Goal: Task Accomplishment & Management: Use online tool/utility

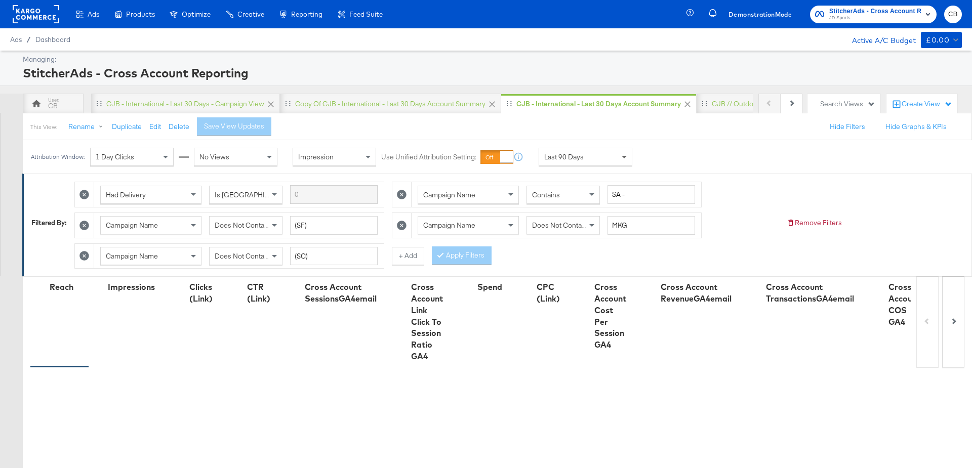
click at [623, 157] on span at bounding box center [623, 158] width 5 height 4
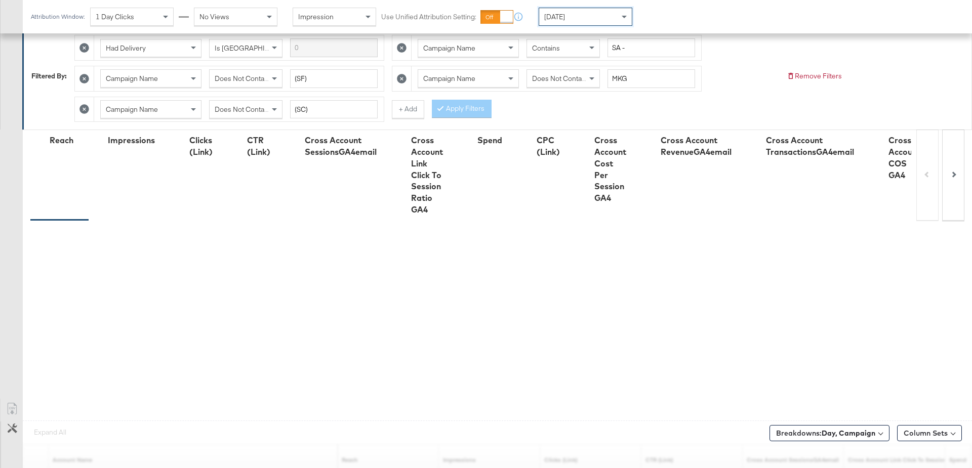
scroll to position [271, 0]
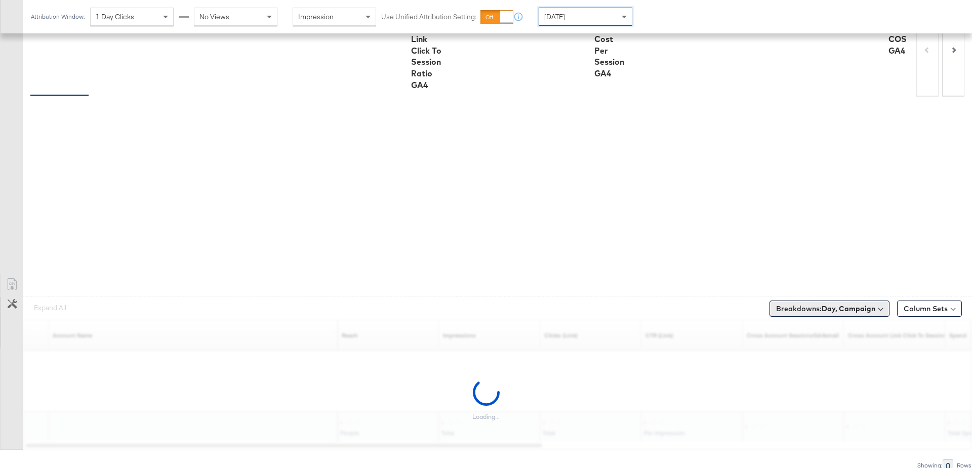
click at [822, 301] on button "Breakdowns: Day, Campaign" at bounding box center [829, 309] width 120 height 16
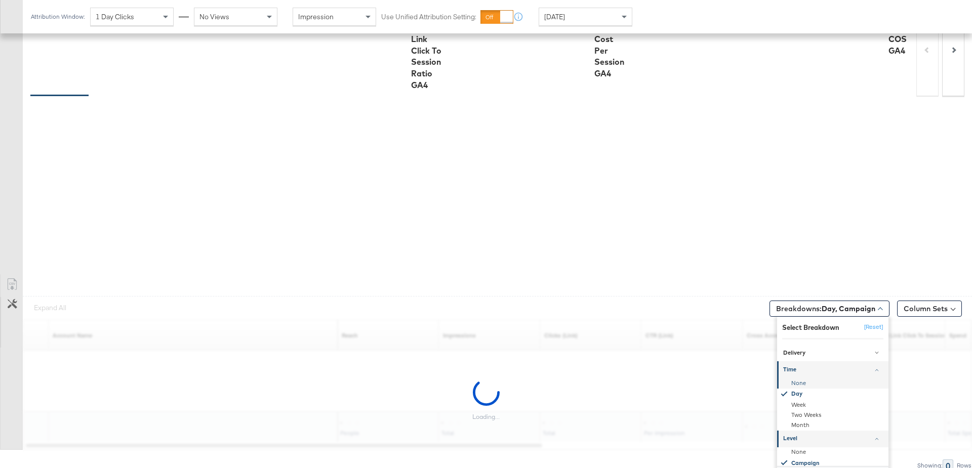
click at [795, 378] on div "None" at bounding box center [833, 383] width 110 height 10
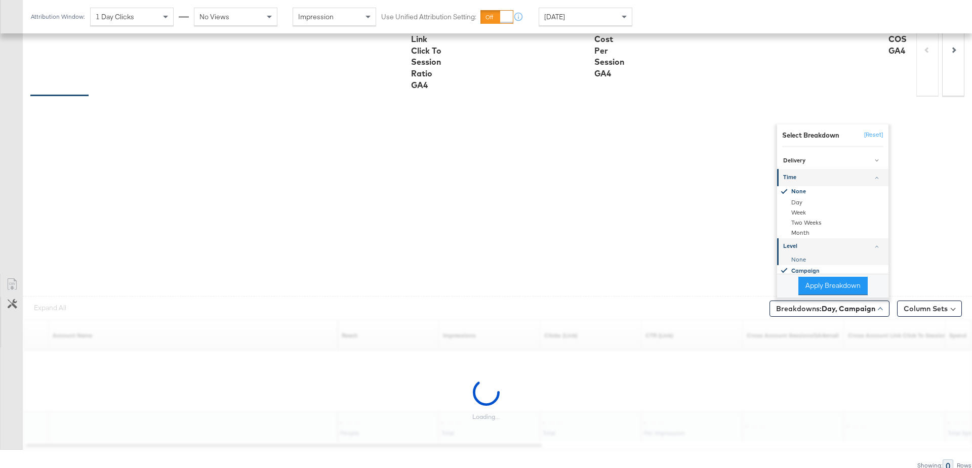
click at [799, 255] on div "None" at bounding box center [833, 260] width 110 height 10
click at [816, 277] on button "Apply Breakdown" at bounding box center [832, 286] width 69 height 18
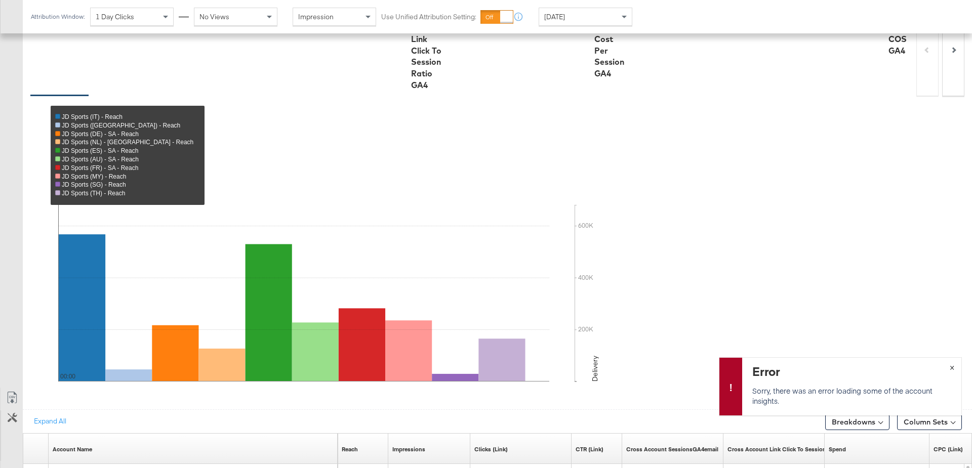
click at [952, 366] on span "×" at bounding box center [951, 367] width 5 height 12
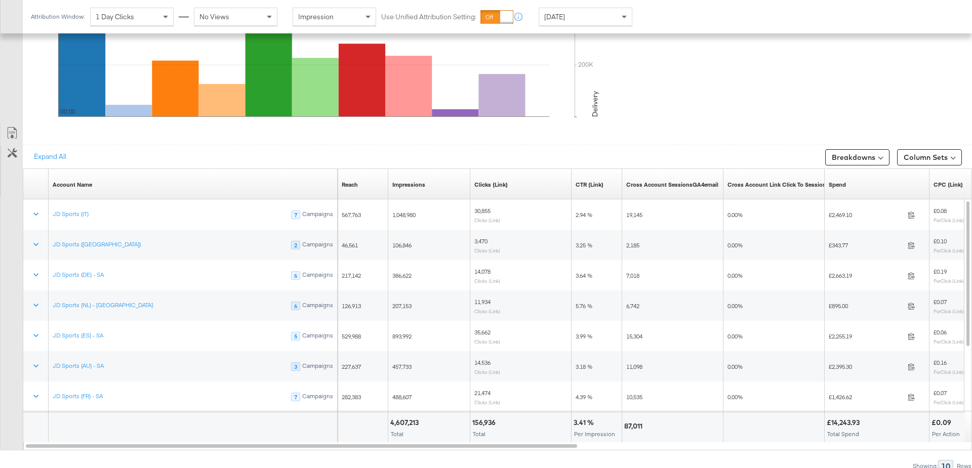
scroll to position [536, 0]
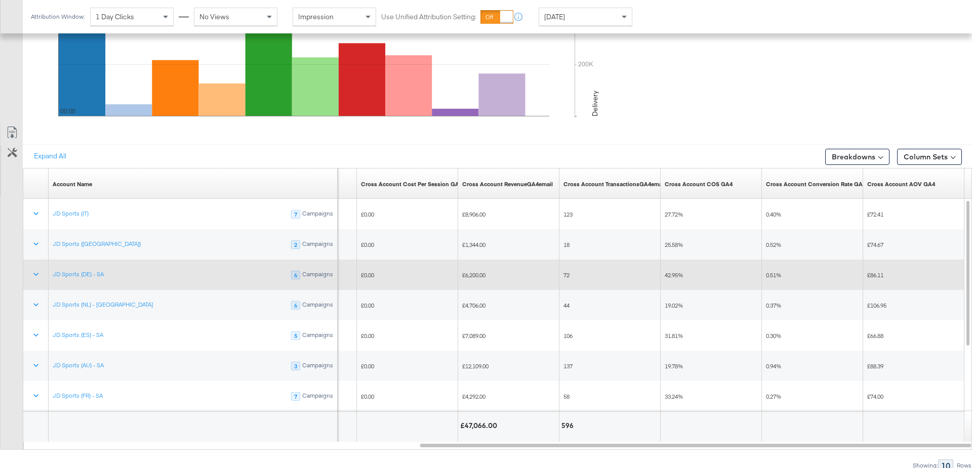
click at [675, 271] on span "42.95%" at bounding box center [673, 275] width 18 height 8
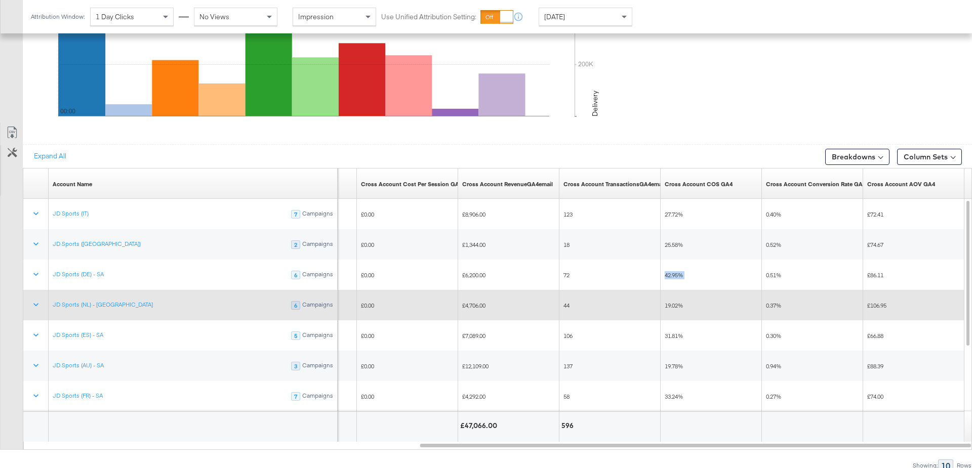
click at [673, 304] on span "19.02%" at bounding box center [673, 306] width 18 height 8
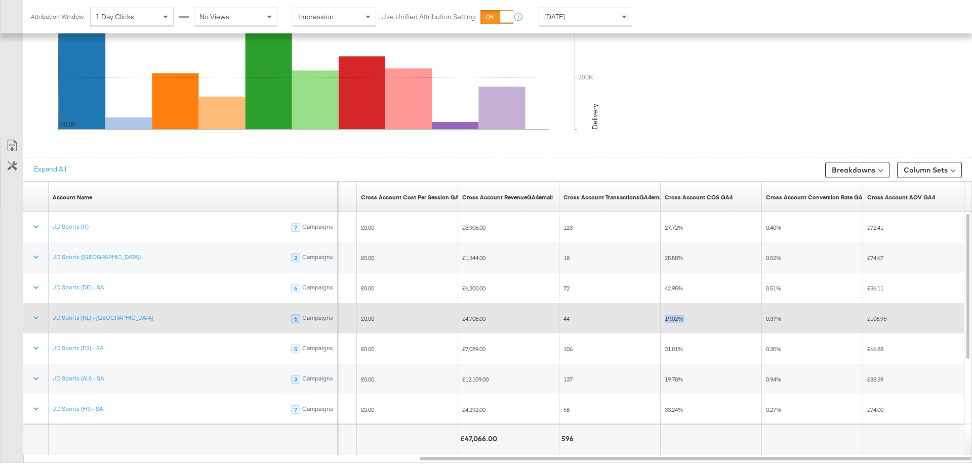
scroll to position [522, 0]
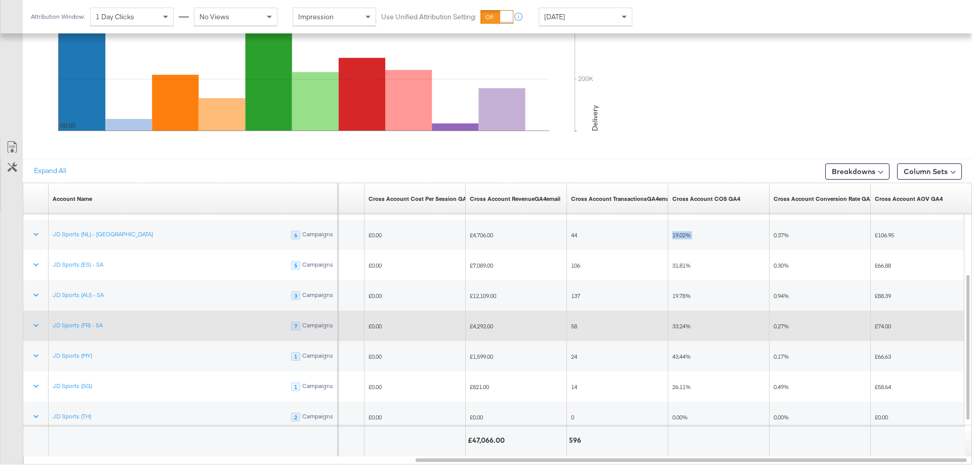
click at [678, 324] on span "33.24%" at bounding box center [681, 326] width 18 height 8
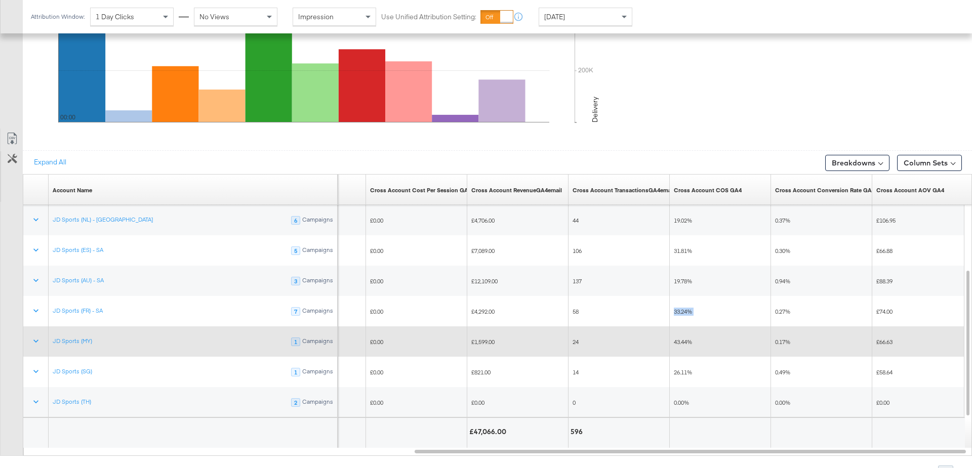
click at [682, 339] on span "43.44%" at bounding box center [683, 342] width 18 height 8
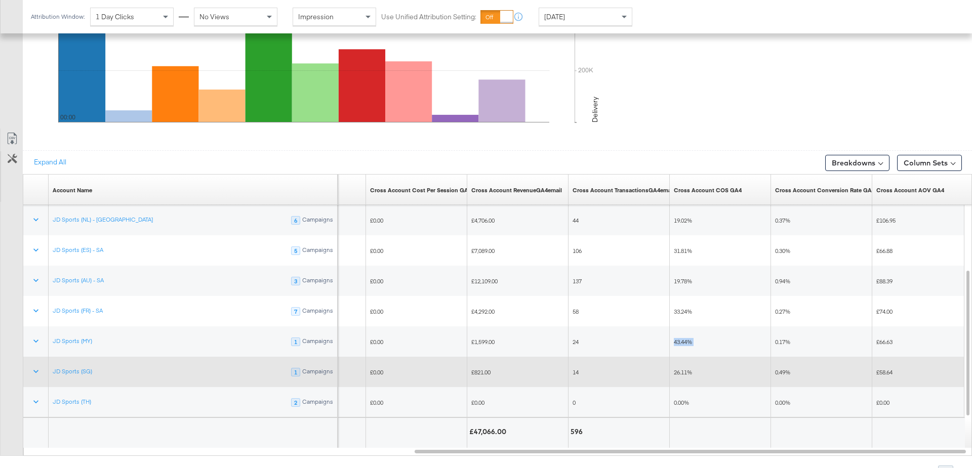
click at [681, 368] on span "26.11%" at bounding box center [683, 372] width 18 height 8
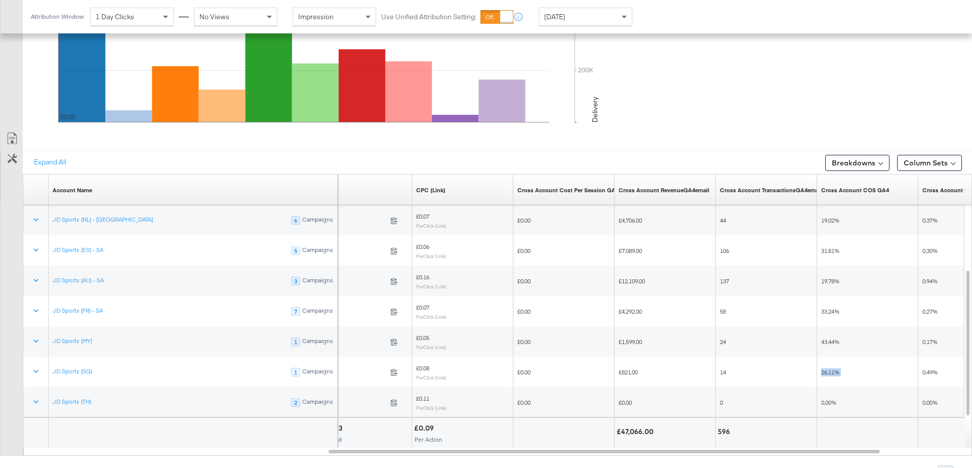
click at [621, 6] on div "Attribution Window: 1 Day Clicks No Views Impression Use Unified Attribution Se…" at bounding box center [334, 16] width 622 height 33
click at [621, 17] on span at bounding box center [623, 18] width 5 height 4
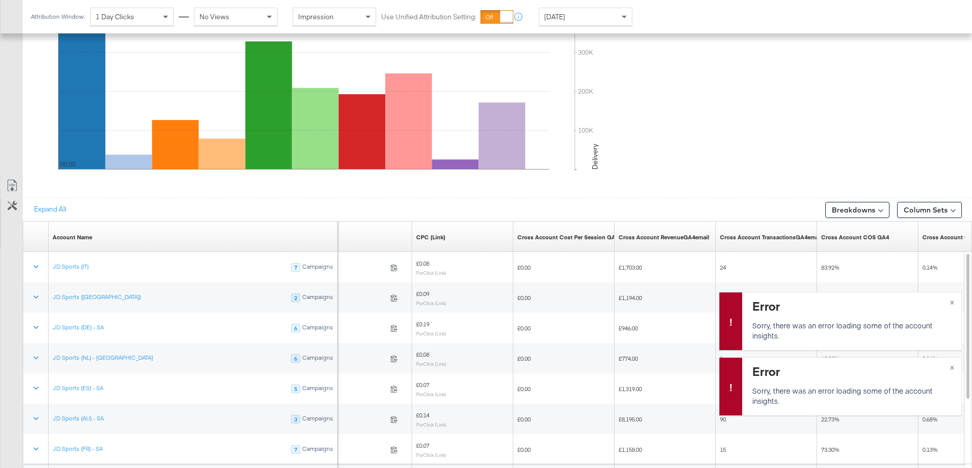
scroll to position [536, 0]
